Goal: Task Accomplishment & Management: Complete application form

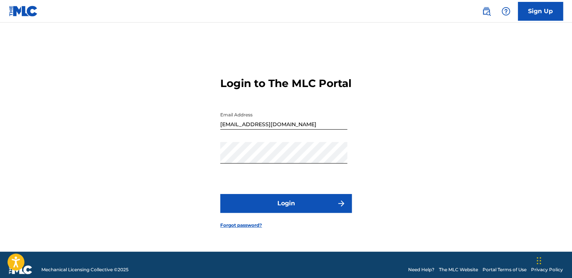
click at [287, 210] on button "Login" at bounding box center [286, 203] width 132 height 19
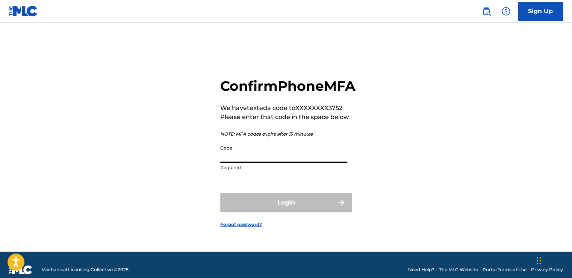
click at [263, 162] on input "Code" at bounding box center [283, 151] width 127 height 21
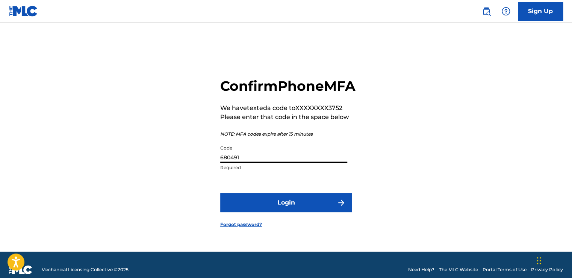
type input "680491"
click at [259, 208] on button "Login" at bounding box center [286, 202] width 132 height 19
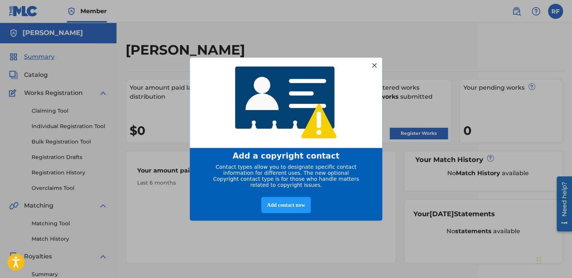
click at [378, 64] on div at bounding box center [375, 65] width 10 height 10
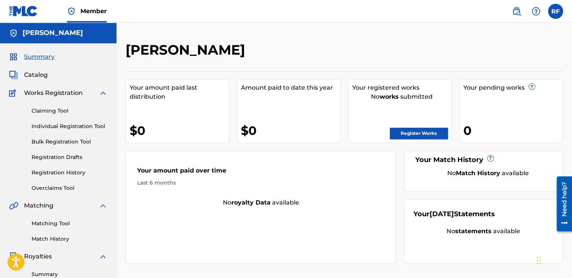
click at [431, 130] on link "Register Works" at bounding box center [419, 133] width 58 height 11
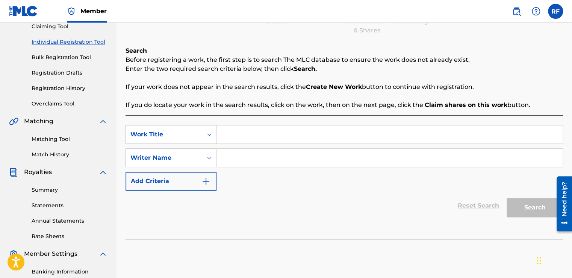
scroll to position [87, 0]
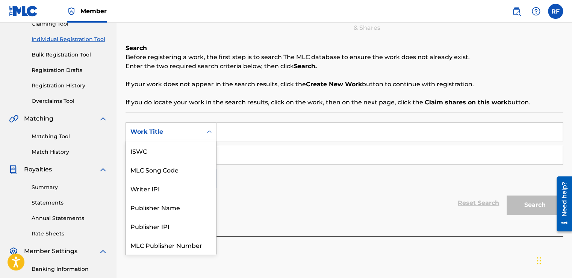
click at [209, 131] on icon "Search Form" at bounding box center [210, 132] width 8 height 8
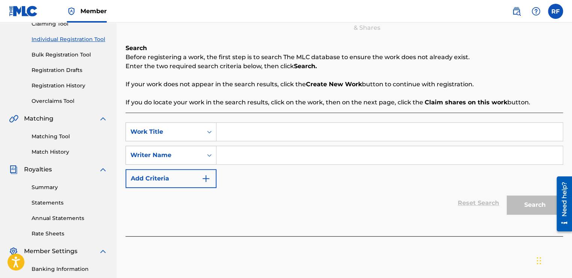
click at [232, 130] on input "Search Form" at bounding box center [390, 132] width 346 height 18
type input "Drive Thru"
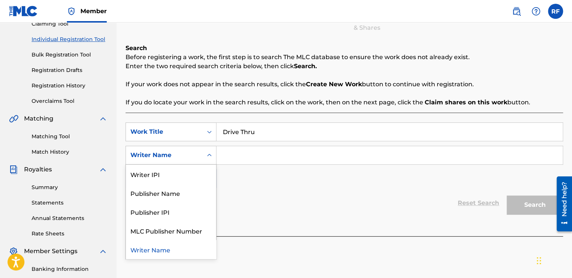
click at [210, 154] on icon "Search Form" at bounding box center [210, 155] width 8 height 8
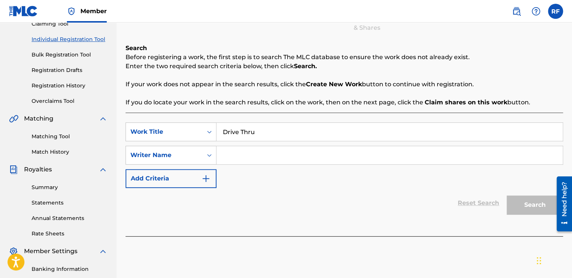
click at [238, 146] on div "Search Form" at bounding box center [390, 155] width 347 height 19
click at [232, 150] on input "Search Form" at bounding box center [390, 155] width 346 height 18
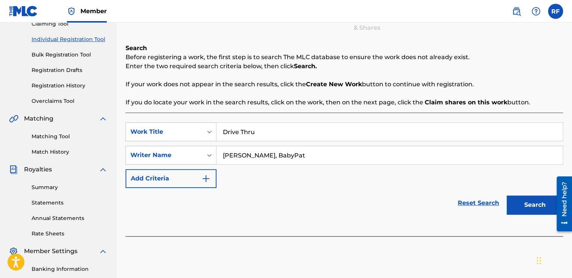
click at [213, 178] on button "Add Criteria" at bounding box center [171, 178] width 91 height 19
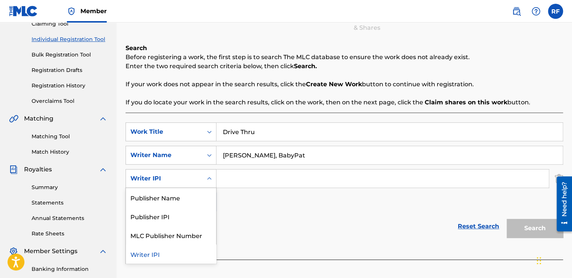
click at [210, 179] on icon "Search Form" at bounding box center [210, 179] width 8 height 8
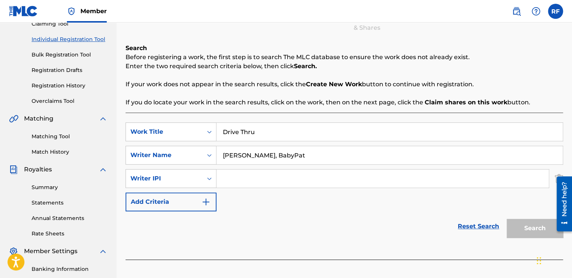
click at [214, 199] on button "Add Criteria" at bounding box center [171, 201] width 91 height 19
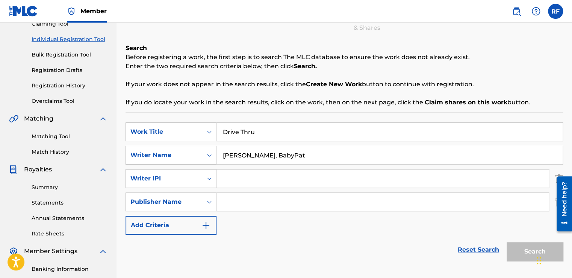
click at [542, 227] on div "SearchWithCriteria0dd889b9-1223-4f11-9eeb-735108aa0330 Work Title Drive Thru Se…" at bounding box center [345, 178] width 438 height 112
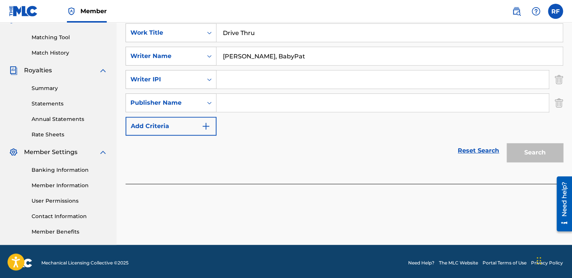
scroll to position [186, 0]
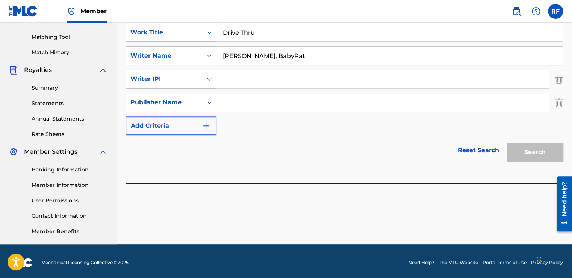
click at [560, 77] on img "Search Form" at bounding box center [559, 79] width 8 height 19
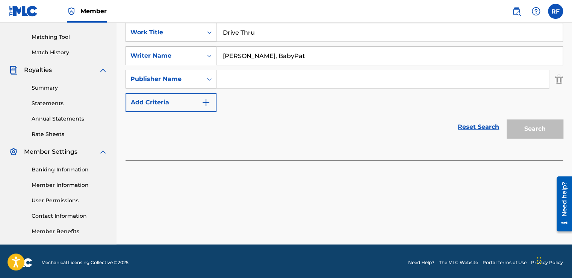
click at [560, 77] on img "Search Form" at bounding box center [559, 79] width 8 height 19
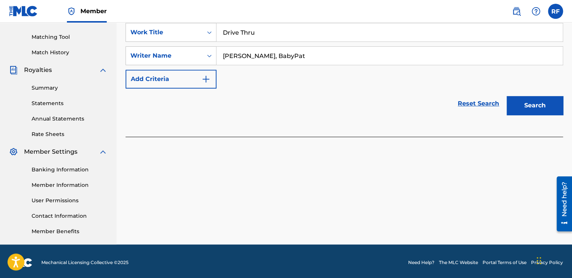
click at [539, 103] on button "Search" at bounding box center [535, 105] width 56 height 19
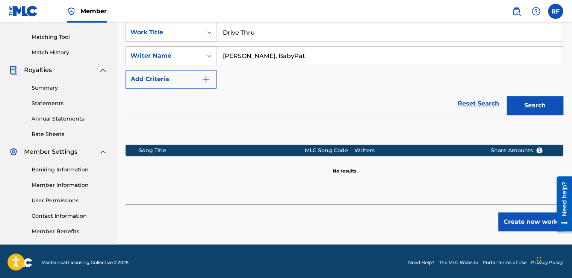
click at [539, 103] on button "Search" at bounding box center [535, 105] width 56 height 19
click at [296, 55] on input "[PERSON_NAME], BabyPat" at bounding box center [390, 56] width 346 height 18
click at [519, 109] on button "Search" at bounding box center [535, 105] width 56 height 19
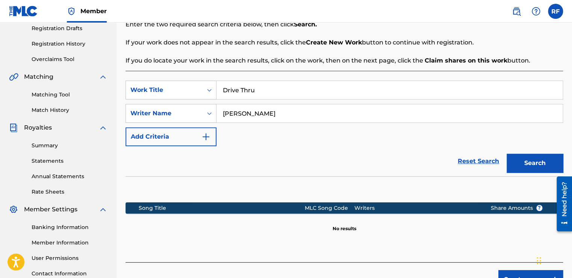
scroll to position [127, 0]
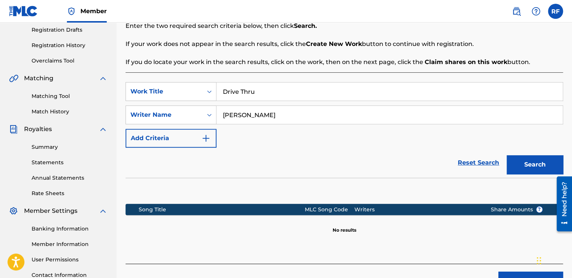
click at [278, 113] on input "[PERSON_NAME]" at bounding box center [390, 115] width 346 height 18
type input "M"
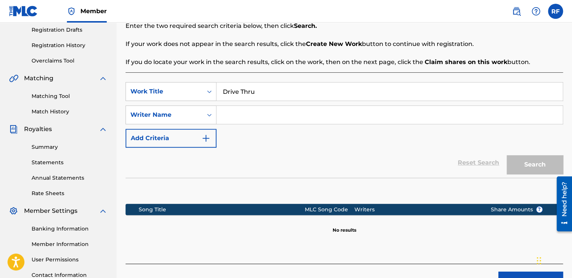
type input "r"
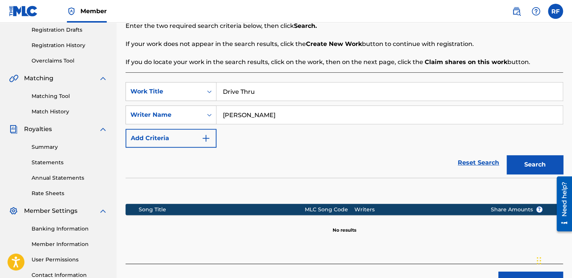
click at [538, 167] on button "Search" at bounding box center [535, 164] width 56 height 19
click at [263, 116] on input "[PERSON_NAME]" at bounding box center [390, 115] width 346 height 18
type input "R"
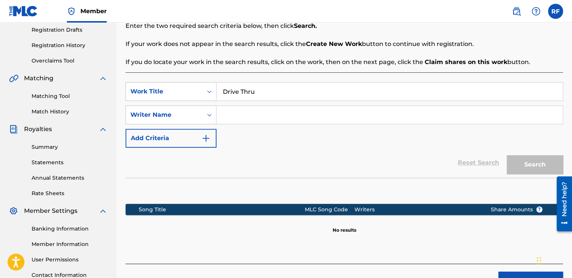
click at [257, 92] on input "Drive Thru" at bounding box center [390, 91] width 346 height 18
type input "D"
type input "Bando Intro"
click at [226, 112] on input "Search Form" at bounding box center [390, 115] width 346 height 18
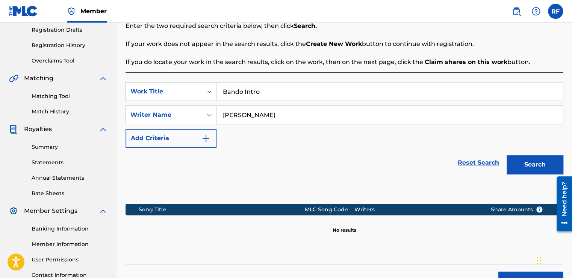
click at [533, 166] on button "Search" at bounding box center [535, 164] width 56 height 19
click at [207, 139] on img "Search Form" at bounding box center [206, 138] width 9 height 9
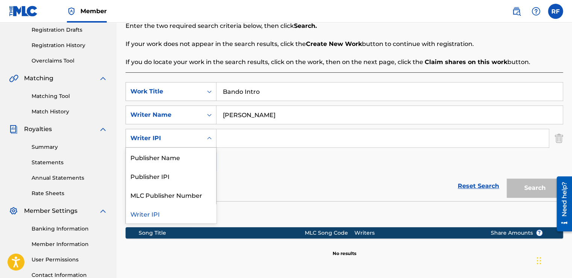
click at [207, 139] on icon "Search Form" at bounding box center [210, 138] width 8 height 8
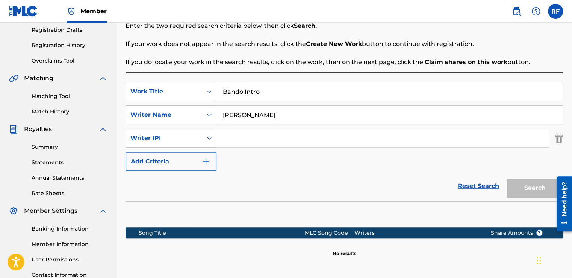
click at [235, 177] on div "Reset Search Search" at bounding box center [345, 186] width 438 height 30
click at [205, 161] on img "Search Form" at bounding box center [206, 161] width 9 height 9
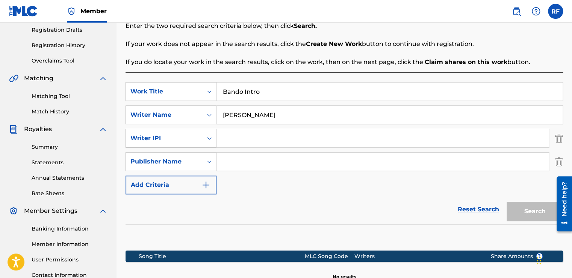
click at [208, 185] on img "Search Form" at bounding box center [206, 184] width 9 height 9
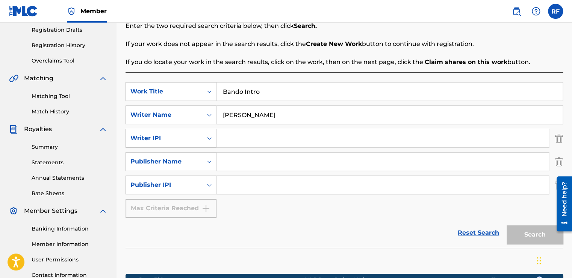
click at [555, 184] on div at bounding box center [561, 203] width 21 height 61
click at [557, 184] on div "Need help?" at bounding box center [564, 203] width 15 height 55
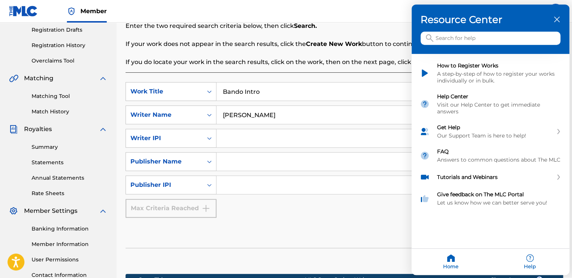
click at [555, 15] on h3 "Resource Center" at bounding box center [491, 20] width 140 height 12
click at [557, 21] on icon "close resource center" at bounding box center [557, 20] width 6 height 6
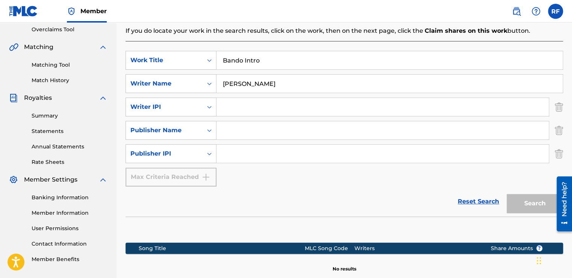
scroll to position [159, 0]
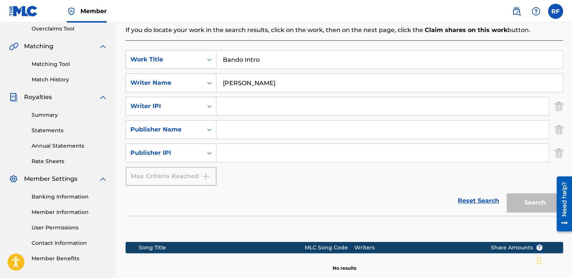
click at [557, 159] on img "Search Form" at bounding box center [559, 152] width 8 height 19
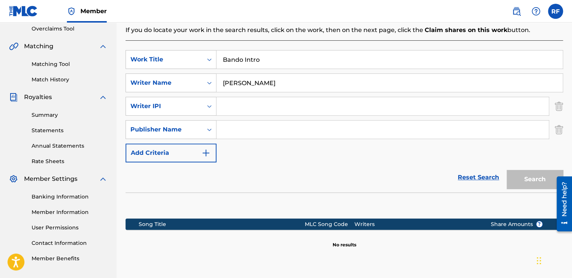
click at [560, 132] on img "Search Form" at bounding box center [559, 129] width 8 height 19
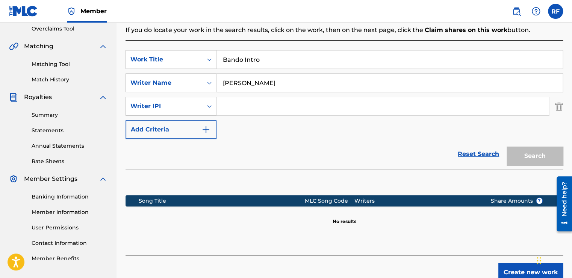
click at [559, 111] on img "Search Form" at bounding box center [559, 106] width 8 height 19
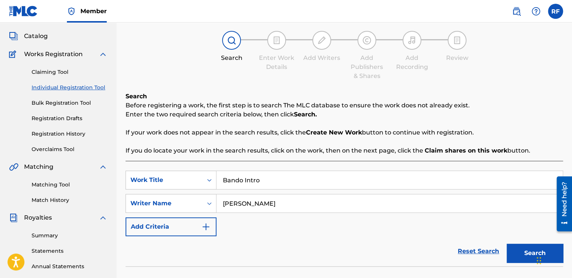
scroll to position [38, 0]
click at [269, 211] on input "[PERSON_NAME]" at bounding box center [390, 203] width 346 height 18
type input "M"
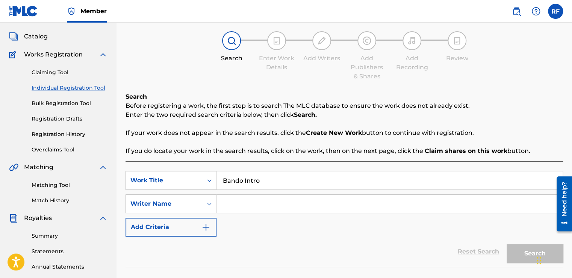
click at [270, 181] on input "Bando Intro" at bounding box center [390, 180] width 346 height 18
type input "B"
click at [104, 56] on img at bounding box center [103, 54] width 9 height 9
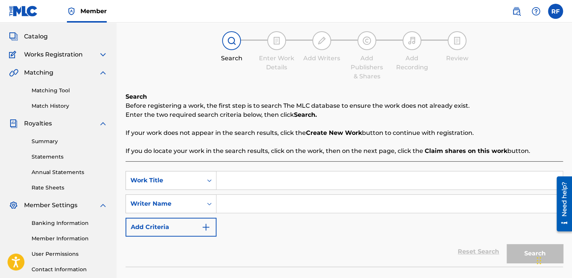
click at [104, 55] on img at bounding box center [103, 54] width 9 height 9
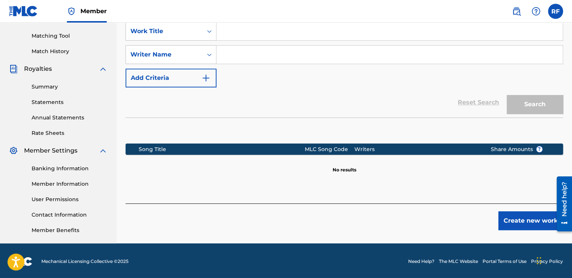
scroll to position [188, 0]
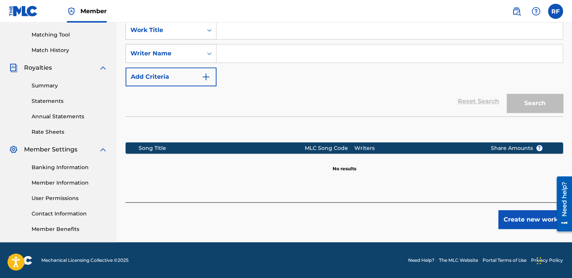
click at [519, 224] on button "Create new work" at bounding box center [531, 219] width 65 height 19
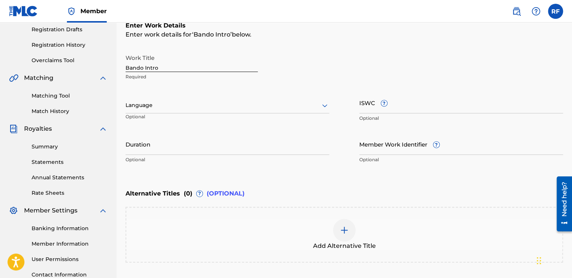
scroll to position [130, 0]
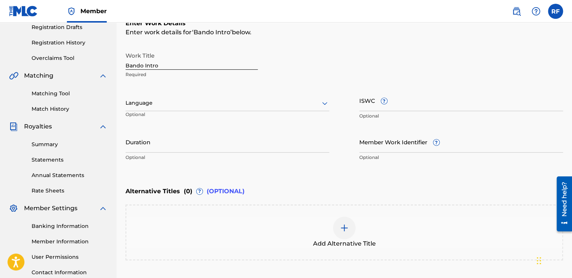
click at [323, 103] on icon at bounding box center [324, 103] width 5 height 3
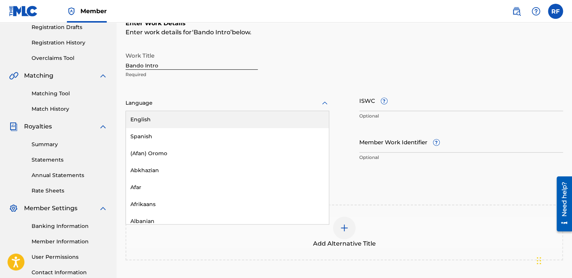
click at [269, 120] on div "English" at bounding box center [227, 119] width 203 height 17
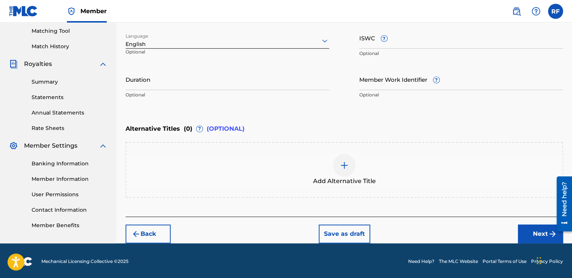
scroll to position [193, 0]
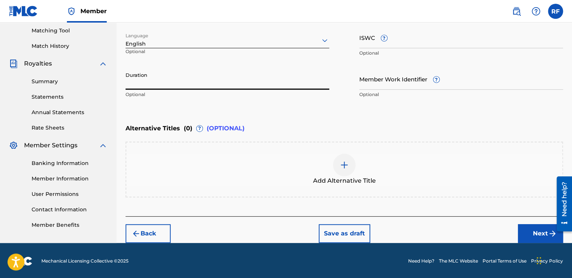
click at [208, 85] on input "Duration" at bounding box center [228, 78] width 204 height 21
type input "2"
type input "02:11"
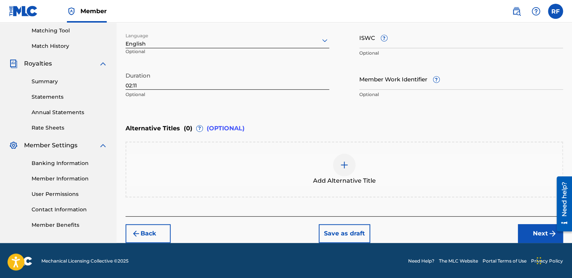
click at [534, 235] on button "Next" at bounding box center [540, 233] width 45 height 19
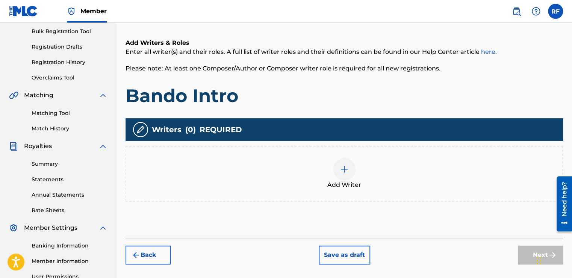
scroll to position [112, 0]
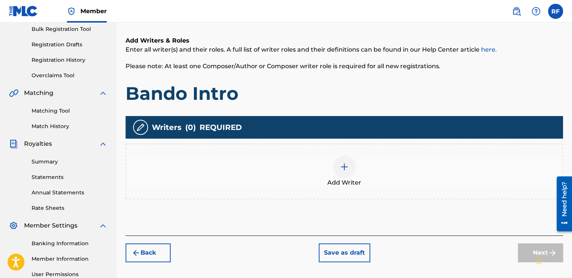
click at [346, 170] on img at bounding box center [344, 166] width 9 height 9
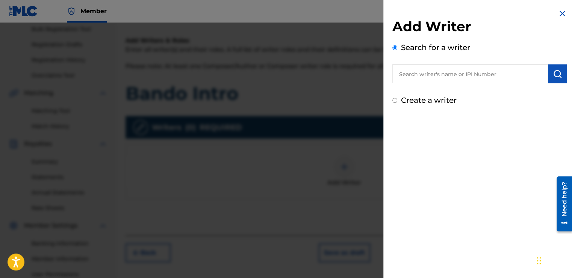
click at [453, 75] on input "text" at bounding box center [471, 73] width 156 height 19
type input "m"
type input "Ma"
click at [50, 232] on div at bounding box center [286, 162] width 572 height 278
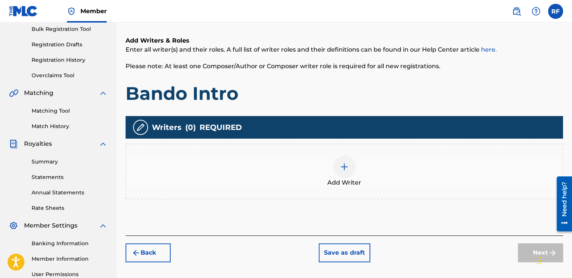
click at [352, 169] on div at bounding box center [344, 166] width 23 height 23
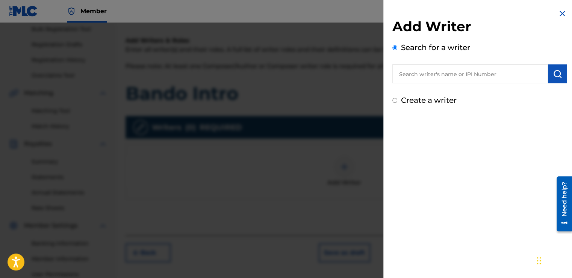
click at [408, 73] on input "text" at bounding box center [471, 73] width 156 height 19
type input "[PERSON_NAME]"
click at [553, 77] on img "submit" at bounding box center [557, 73] width 9 height 9
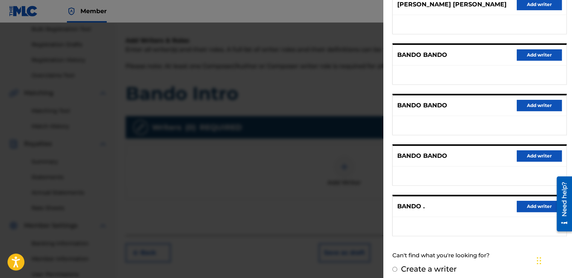
scroll to position [111, 0]
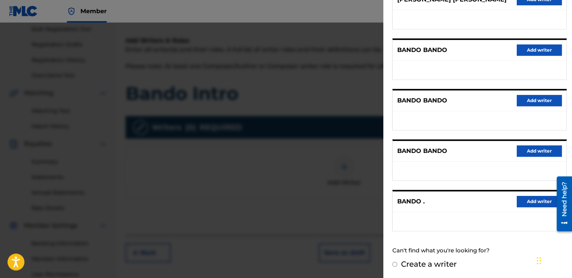
click at [394, 263] on input "Create a writer" at bounding box center [395, 263] width 5 height 5
radio input "false"
radio input "true"
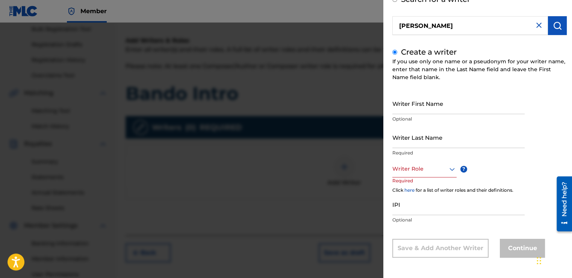
scroll to position [48, 0]
click at [413, 111] on input "Writer First Name" at bounding box center [459, 103] width 132 height 21
type input "r"
type input "R"
type input "[PERSON_NAME]"
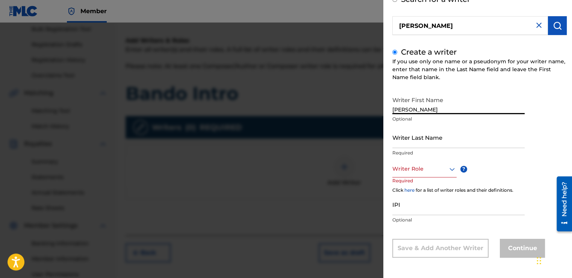
click at [398, 144] on input "Writer Last Name" at bounding box center [459, 136] width 132 height 21
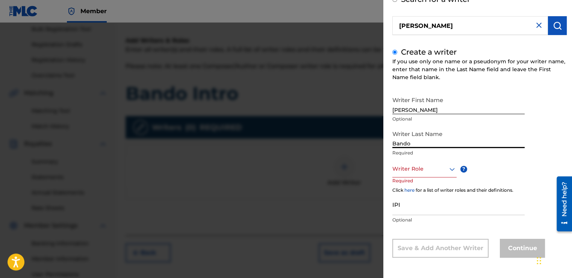
type input "Bando"
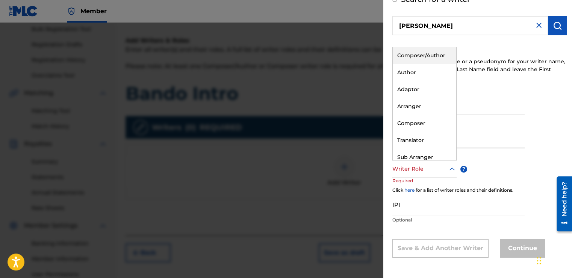
click at [451, 168] on icon at bounding box center [452, 168] width 9 height 9
click at [418, 62] on div "Composer/Author" at bounding box center [425, 55] width 64 height 17
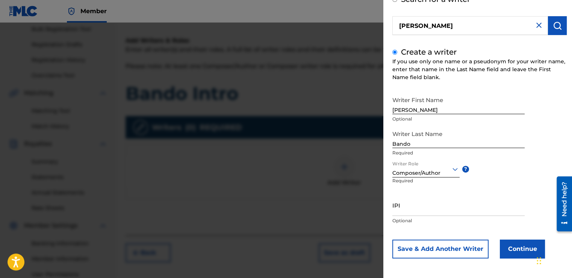
click at [508, 247] on button "Continue" at bounding box center [522, 248] width 45 height 19
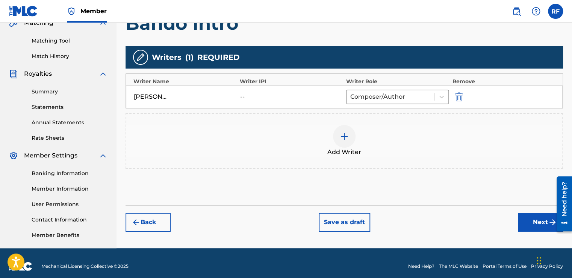
scroll to position [188, 0]
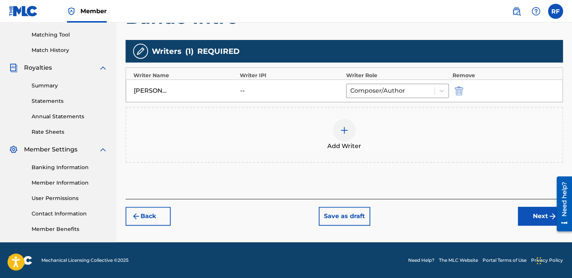
click at [536, 210] on button "Next" at bounding box center [540, 216] width 45 height 19
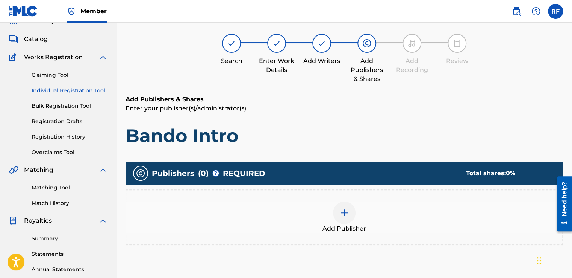
scroll to position [34, 0]
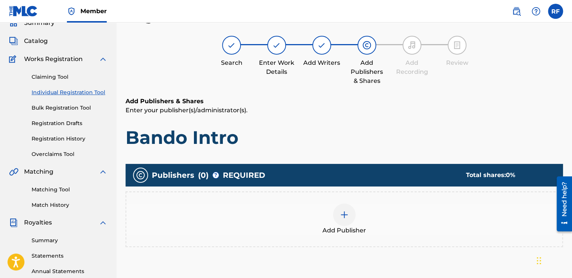
click at [352, 216] on div at bounding box center [344, 214] width 23 height 23
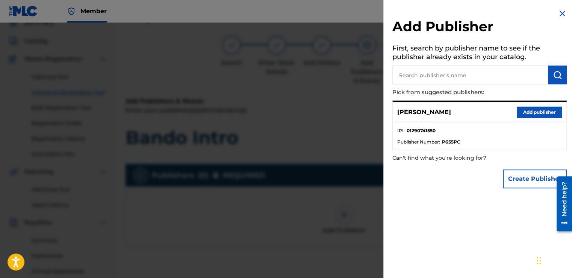
click at [526, 110] on button "Add publisher" at bounding box center [539, 111] width 45 height 11
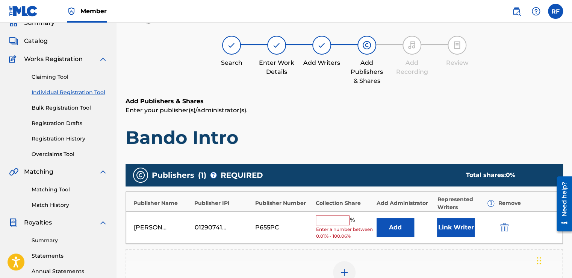
click at [323, 219] on input "text" at bounding box center [333, 220] width 34 height 10
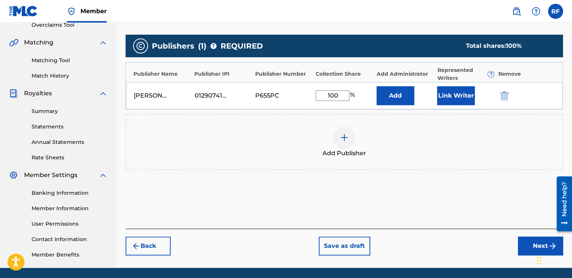
scroll to position [170, 0]
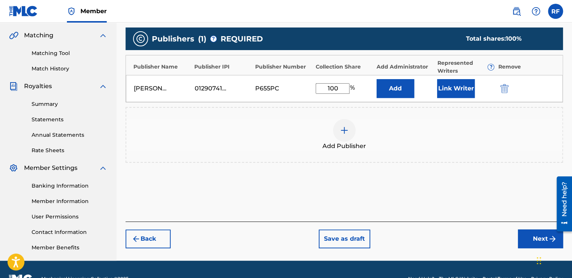
type input "100"
click at [532, 240] on button "Next" at bounding box center [540, 238] width 45 height 19
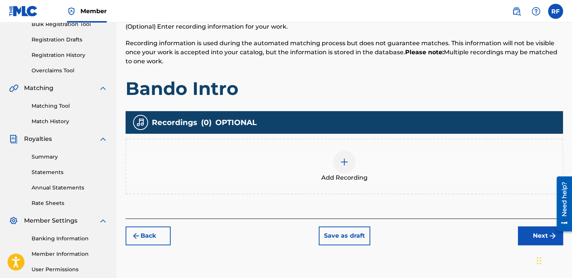
scroll to position [118, 0]
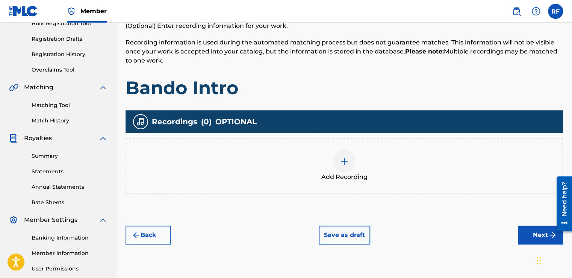
click at [348, 158] on img at bounding box center [344, 160] width 9 height 9
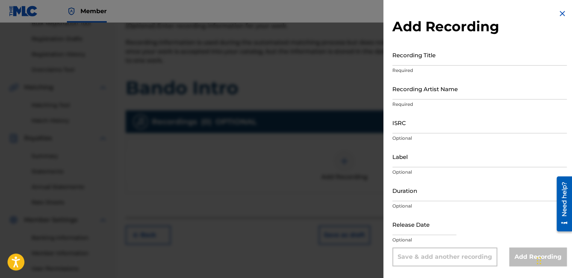
click at [417, 62] on input "Recording Title" at bounding box center [480, 54] width 175 height 21
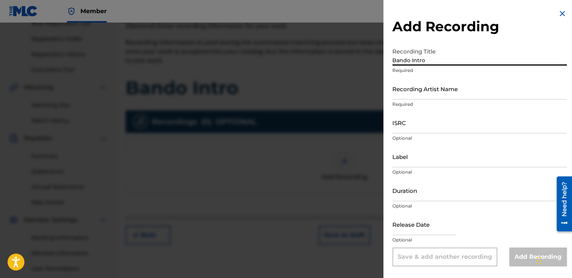
type input "Bando Intro"
click at [424, 97] on input "Recording Artist Name" at bounding box center [480, 88] width 175 height 21
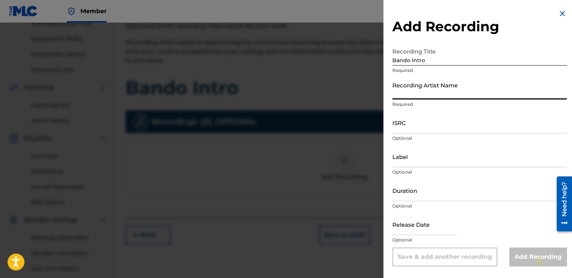
type input "[PERSON_NAME]"
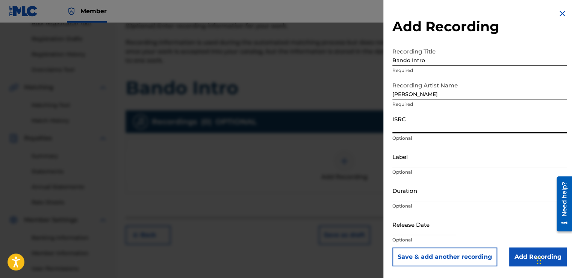
click at [426, 124] on input "ISRC" at bounding box center [480, 122] width 175 height 21
type input "QZTAX2565462"
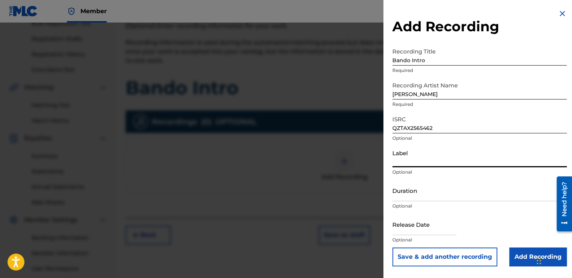
click at [424, 162] on input "Label" at bounding box center [480, 156] width 175 height 21
type input "t"
type input "To The Cosmos Entertainment"
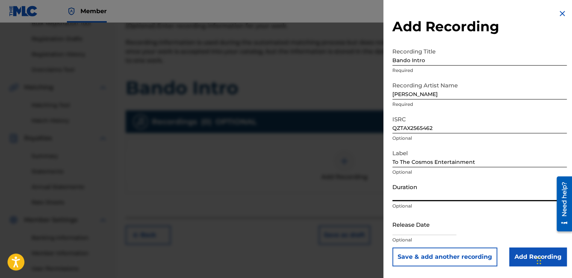
click at [400, 193] on input "Duration" at bounding box center [480, 189] width 175 height 21
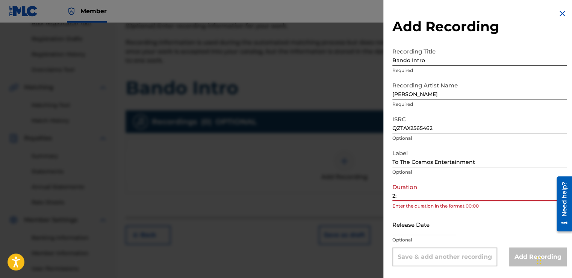
type input "2"
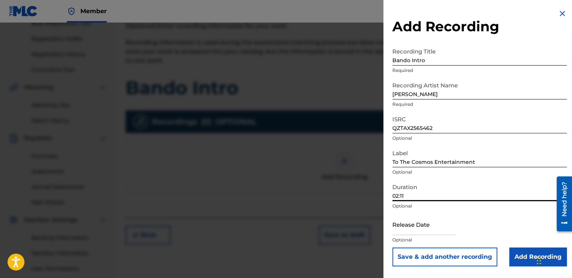
type input "02:11"
click at [518, 261] on input "Add Recording" at bounding box center [539, 256] width 58 height 19
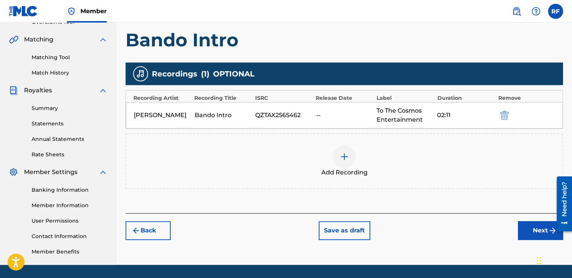
scroll to position [167, 0]
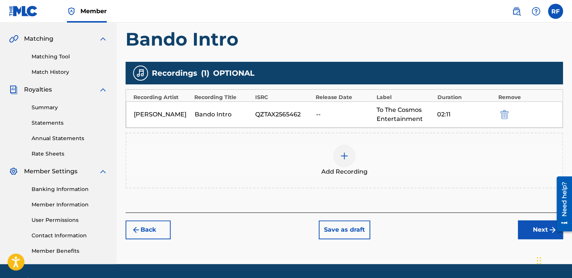
click at [541, 237] on button "Next" at bounding box center [540, 229] width 45 height 19
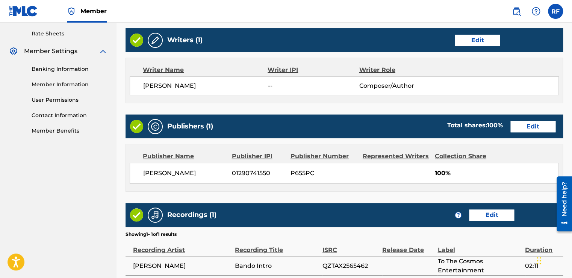
scroll to position [357, 0]
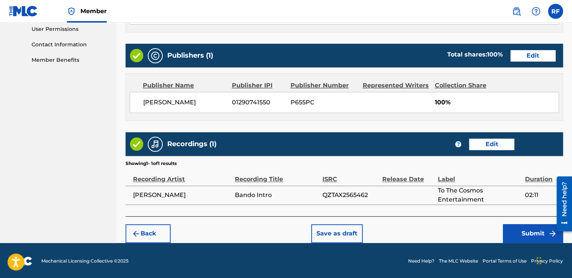
click at [522, 236] on button "Submit" at bounding box center [533, 233] width 60 height 19
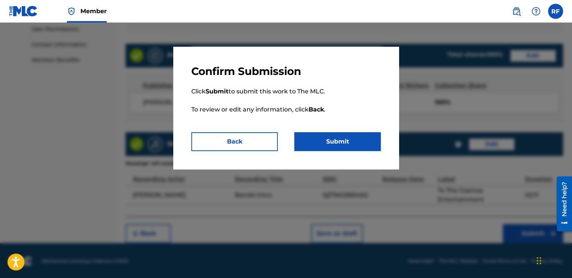
click at [354, 148] on button "Submit" at bounding box center [338, 141] width 87 height 19
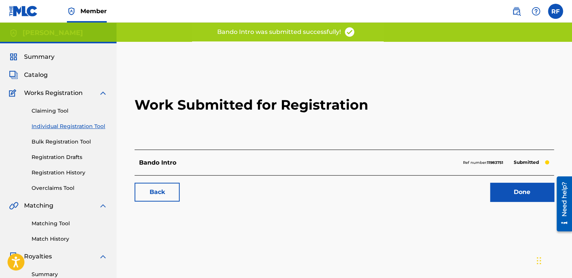
click at [519, 197] on link "Done" at bounding box center [522, 191] width 64 height 19
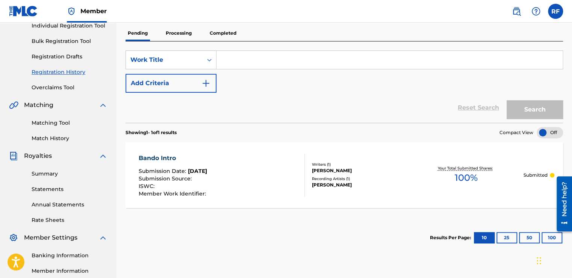
scroll to position [87, 0]
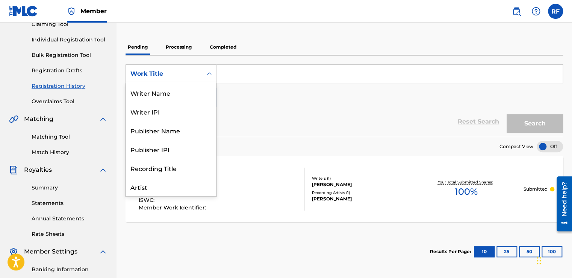
click at [208, 74] on icon "Search Form" at bounding box center [209, 73] width 5 height 3
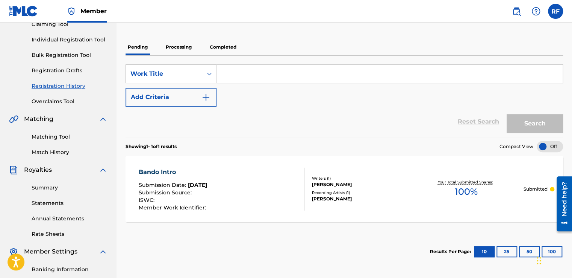
click at [208, 74] on icon "Search Form" at bounding box center [209, 74] width 5 height 3
click at [223, 74] on input "Search Form" at bounding box center [390, 74] width 346 height 18
click at [556, 125] on button "Search" at bounding box center [535, 123] width 56 height 19
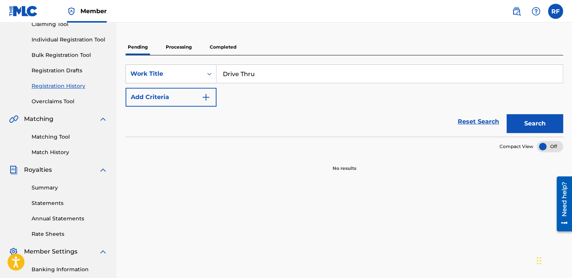
click at [272, 77] on input "Drive Thru" at bounding box center [390, 74] width 346 height 18
type input "D"
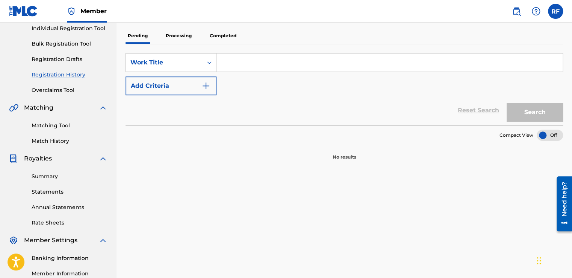
scroll to position [0, 0]
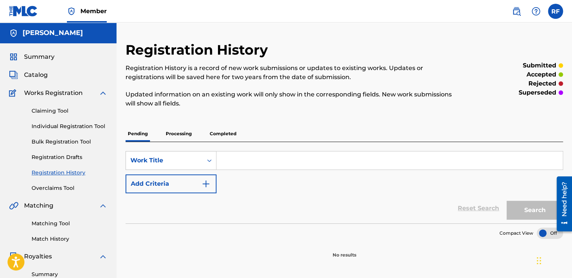
click at [104, 90] on img at bounding box center [103, 92] width 9 height 9
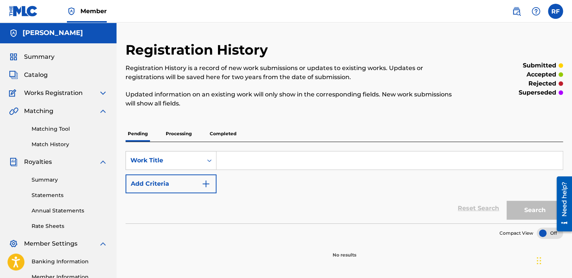
click at [104, 88] on img at bounding box center [103, 92] width 9 height 9
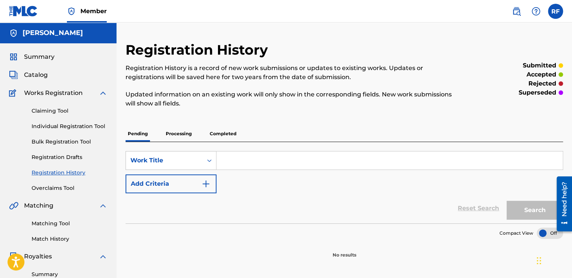
click at [89, 141] on link "Bulk Registration Tool" at bounding box center [70, 142] width 76 height 8
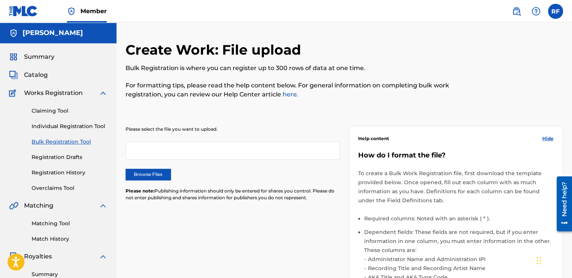
click at [65, 111] on link "Claiming Tool" at bounding box center [70, 111] width 76 height 8
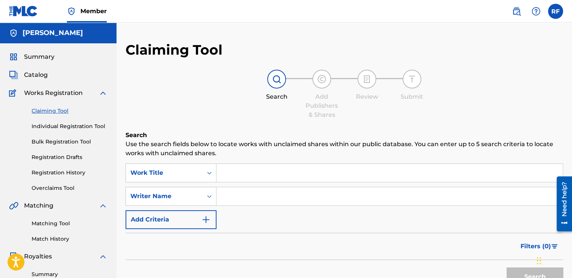
click at [102, 94] on img at bounding box center [103, 92] width 9 height 9
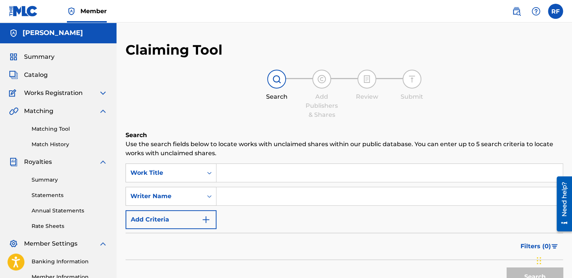
click at [102, 94] on img at bounding box center [103, 92] width 9 height 9
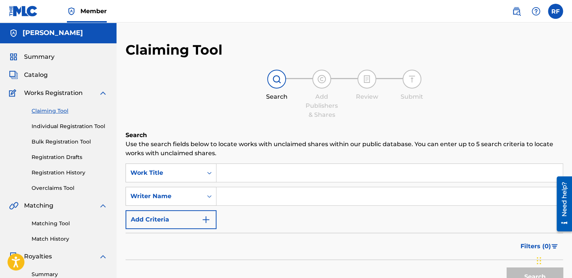
click at [71, 127] on link "Individual Registration Tool" at bounding box center [70, 126] width 76 height 8
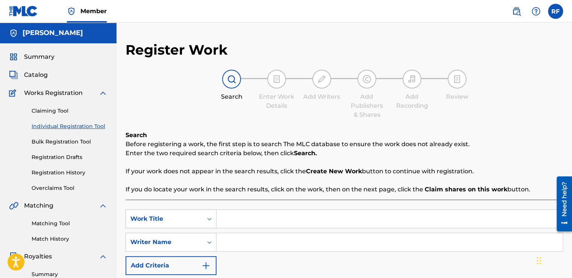
click at [232, 222] on input "Search Form" at bounding box center [390, 219] width 346 height 18
type input "Drive Thru"
click at [223, 242] on input "Search Form" at bounding box center [390, 242] width 346 height 18
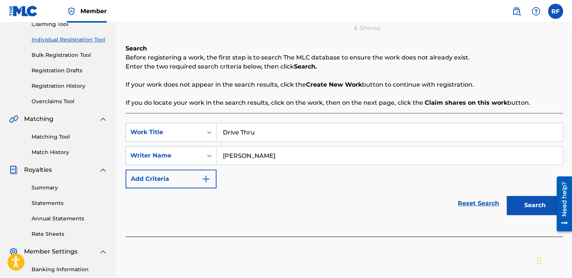
scroll to position [96, 0]
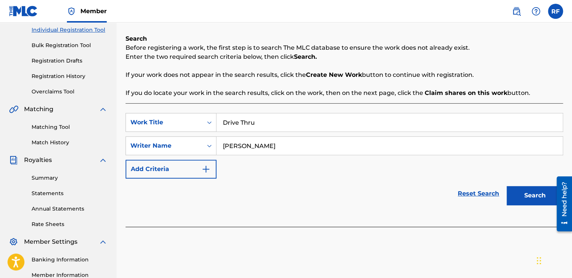
type input "[PERSON_NAME]"
click at [517, 198] on button "Search" at bounding box center [535, 195] width 56 height 19
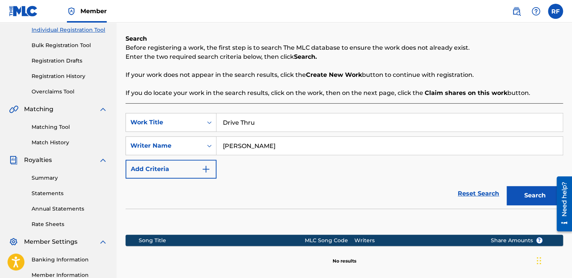
click at [517, 198] on button "Search" at bounding box center [535, 195] width 56 height 19
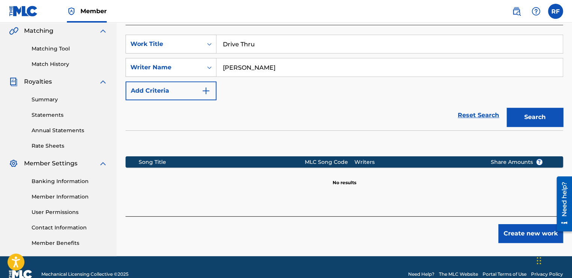
scroll to position [176, 0]
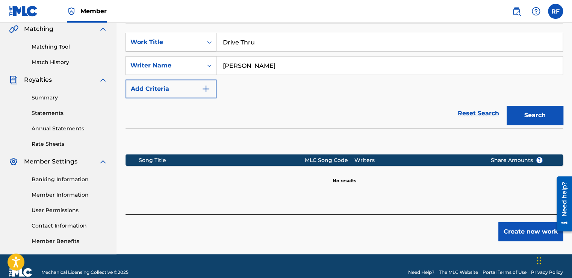
click at [534, 231] on button "Create new work" at bounding box center [531, 231] width 65 height 19
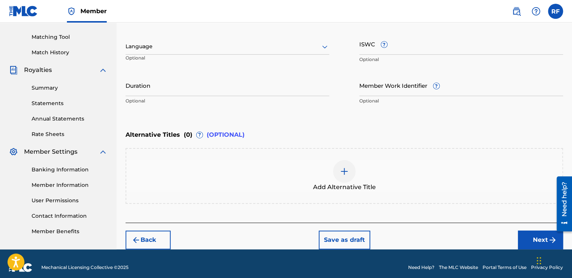
scroll to position [193, 0]
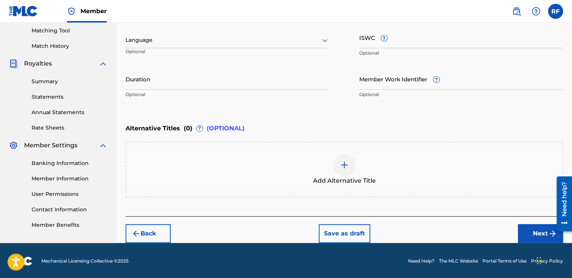
click at [532, 228] on button "Next" at bounding box center [540, 233] width 45 height 19
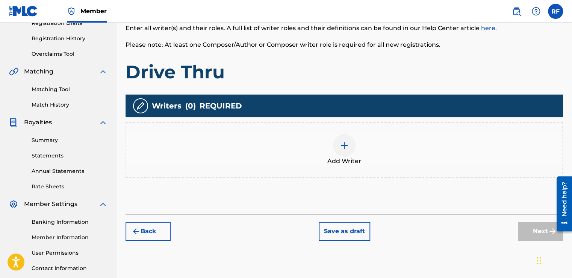
scroll to position [134, 0]
click at [348, 148] on img at bounding box center [344, 145] width 9 height 9
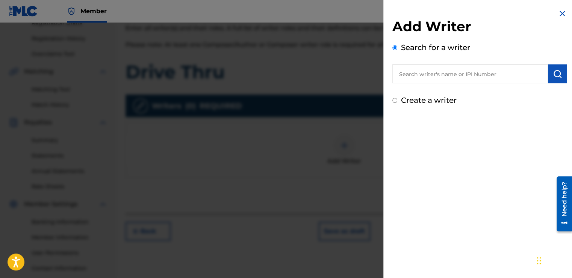
click at [436, 77] on input "text" at bounding box center [471, 73] width 156 height 19
type input "[PERSON_NAME]"
click at [553, 74] on img "submit" at bounding box center [557, 73] width 9 height 9
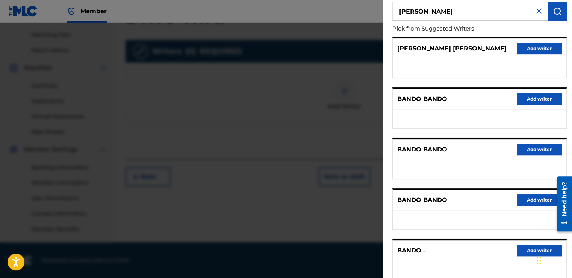
scroll to position [111, 0]
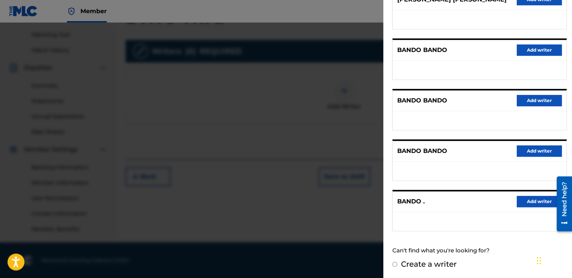
click at [396, 261] on input "Create a writer" at bounding box center [395, 263] width 5 height 5
radio input "false"
radio input "true"
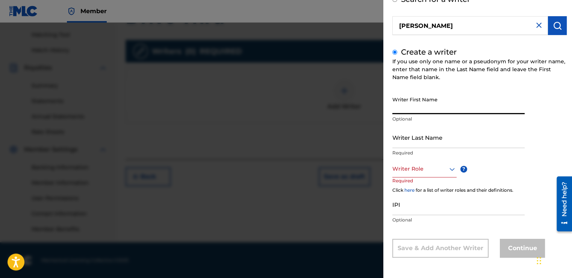
click at [433, 113] on input "Writer First Name" at bounding box center [459, 103] width 132 height 21
type input "m"
type input "[PERSON_NAME]"
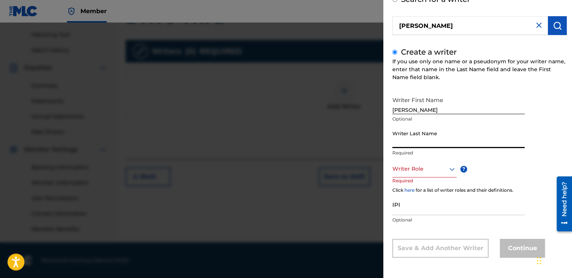
click at [432, 144] on input "Writer Last Name" at bounding box center [459, 136] width 132 height 21
type input "Bando"
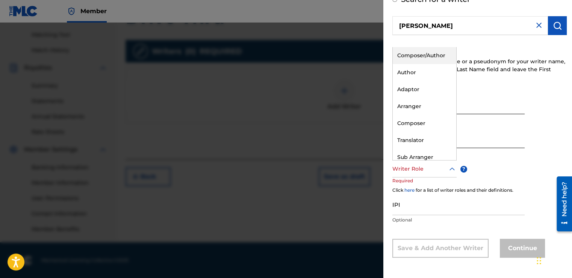
click at [453, 169] on icon at bounding box center [452, 168] width 5 height 3
click at [403, 58] on div "Composer/Author" at bounding box center [425, 55] width 64 height 17
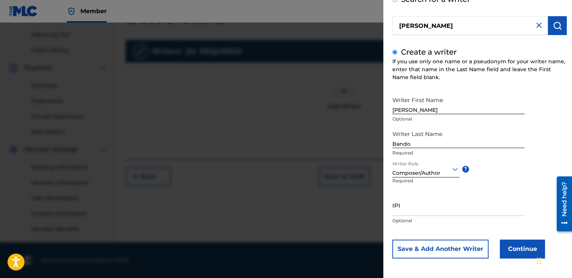
click at [510, 247] on button "Continue" at bounding box center [522, 248] width 45 height 19
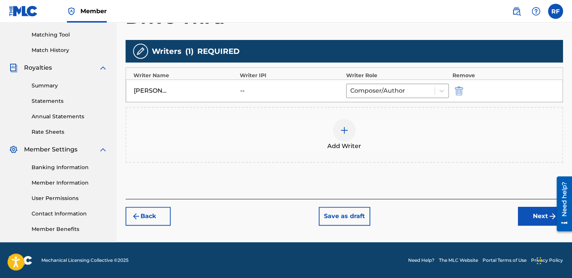
click at [522, 217] on button "Next" at bounding box center [540, 216] width 45 height 19
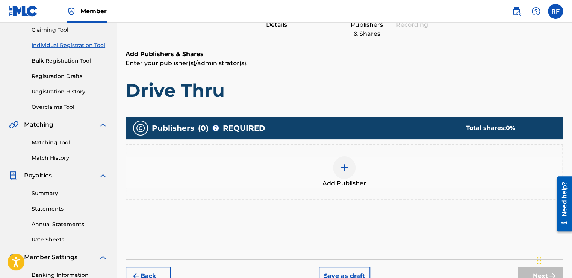
scroll to position [34, 0]
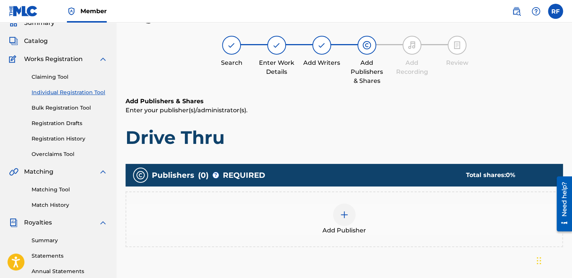
click at [342, 218] on img at bounding box center [344, 214] width 9 height 9
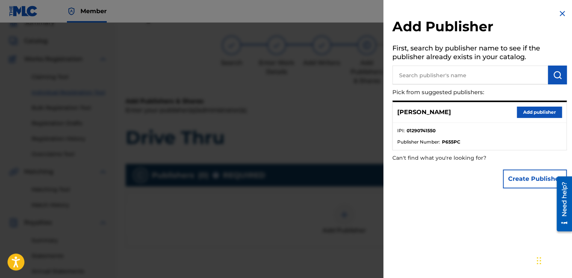
click at [530, 112] on button "Add publisher" at bounding box center [539, 111] width 45 height 11
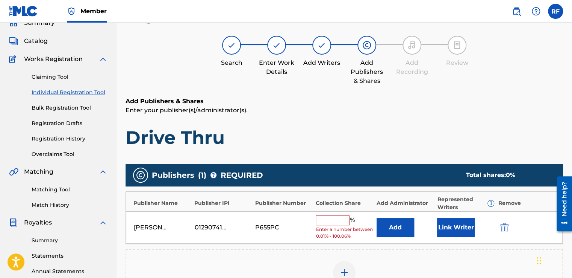
click at [316, 220] on input "text" at bounding box center [333, 220] width 34 height 10
type input "100"
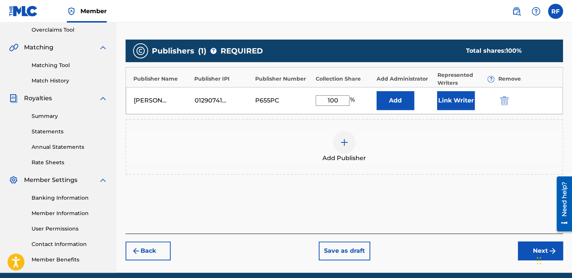
scroll to position [188, 0]
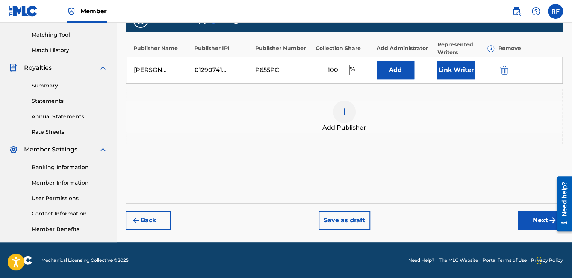
click at [535, 221] on button "Next" at bounding box center [540, 220] width 45 height 19
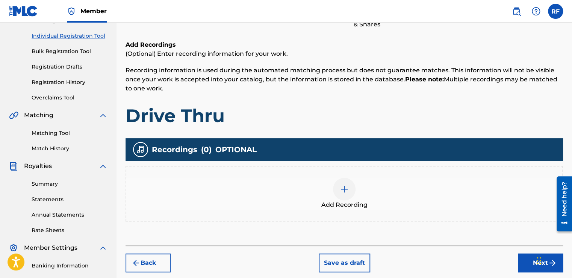
scroll to position [96, 0]
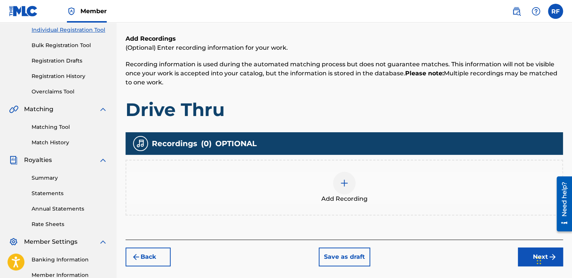
click at [343, 184] on img at bounding box center [344, 182] width 9 height 9
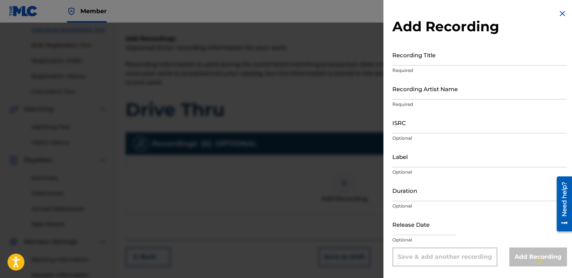
click at [414, 66] on div "Recording Title Required" at bounding box center [480, 61] width 175 height 34
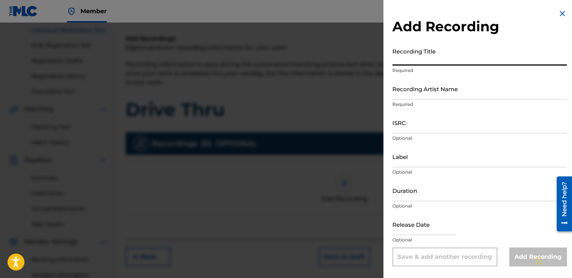
click at [414, 62] on input "Recording Title" at bounding box center [480, 54] width 175 height 21
type input "Drive Thru"
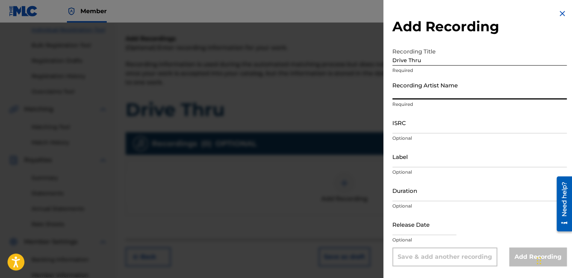
click at [422, 94] on input "Recording Artist Name" at bounding box center [480, 88] width 175 height 21
type input "[PERSON_NAME]"
type input "To The Cosmos Entertainment"
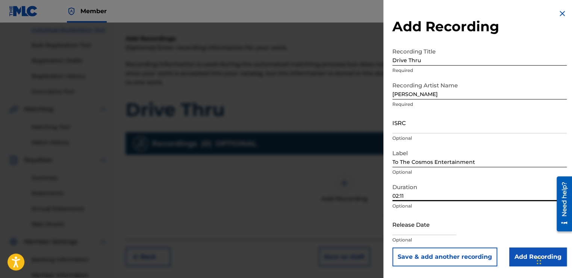
click at [407, 194] on input "02:11" at bounding box center [480, 189] width 175 height 21
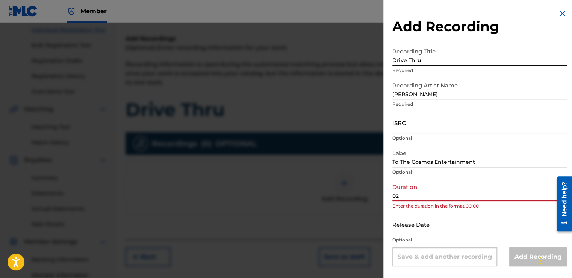
type input "0"
type input "QZHN32448548"
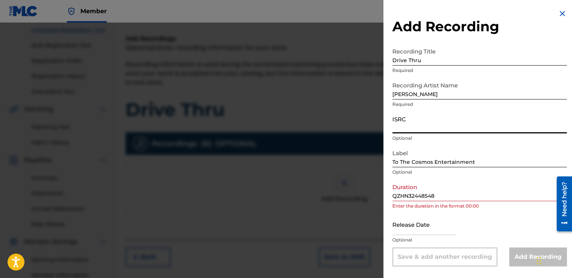
click at [412, 129] on input "ISRC" at bounding box center [480, 122] width 175 height 21
type input "QZHN32448548"
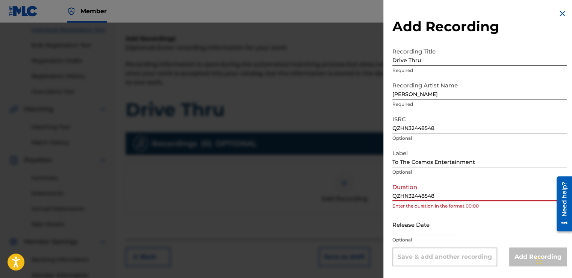
click at [434, 190] on input "QZHN32448548" at bounding box center [480, 189] width 175 height 21
type input "Q"
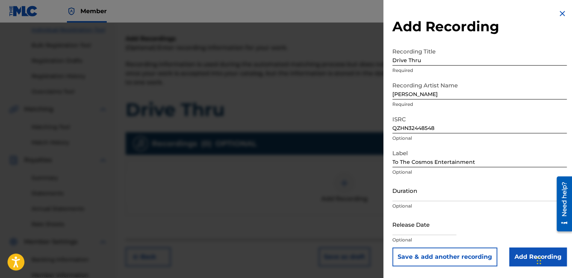
click at [517, 254] on input "Add Recording" at bounding box center [539, 256] width 58 height 19
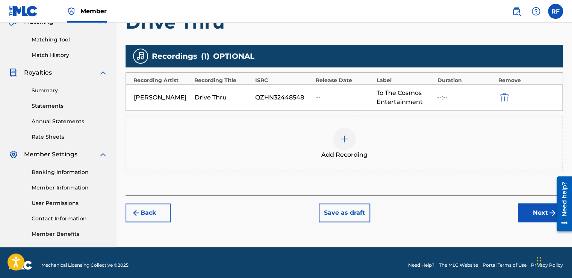
scroll to position [188, 0]
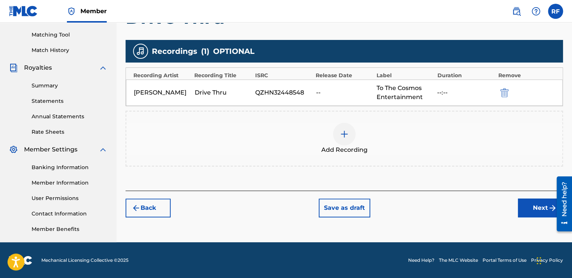
click at [527, 209] on button "Next" at bounding box center [540, 207] width 45 height 19
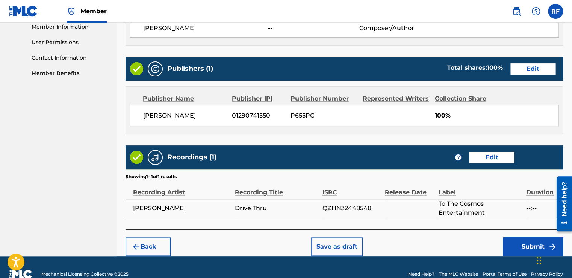
scroll to position [357, 0]
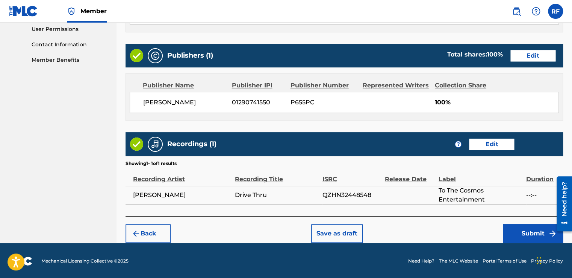
click at [534, 236] on button "Submit" at bounding box center [533, 233] width 60 height 19
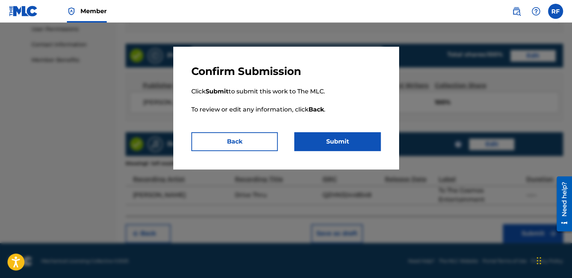
click at [336, 136] on button "Submit" at bounding box center [338, 141] width 87 height 19
